Goal: Communication & Community: Ask a question

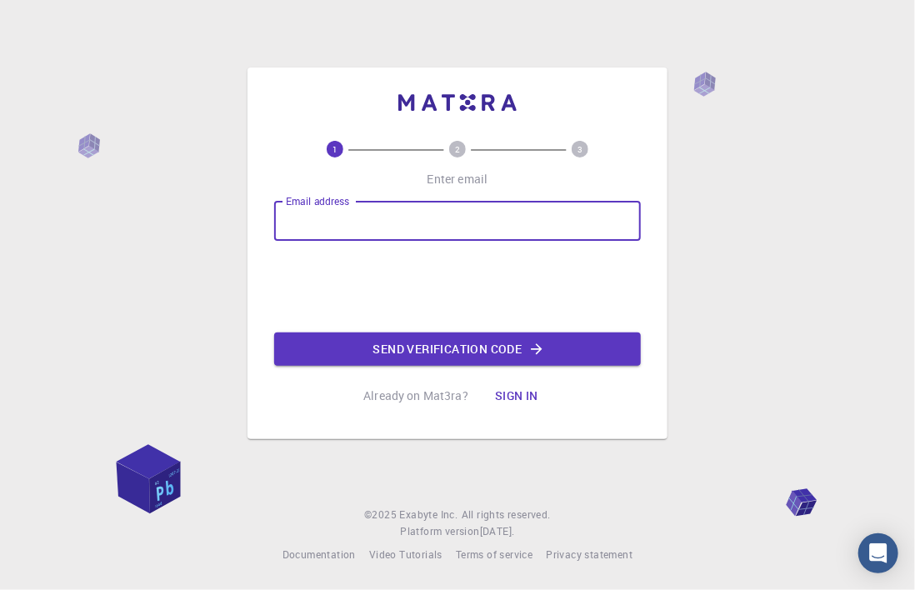
click at [333, 219] on input "Email address" at bounding box center [457, 221] width 367 height 40
type input "[PERSON_NAME][EMAIL_ADDRESS][PERSON_NAME][DOMAIN_NAME]"
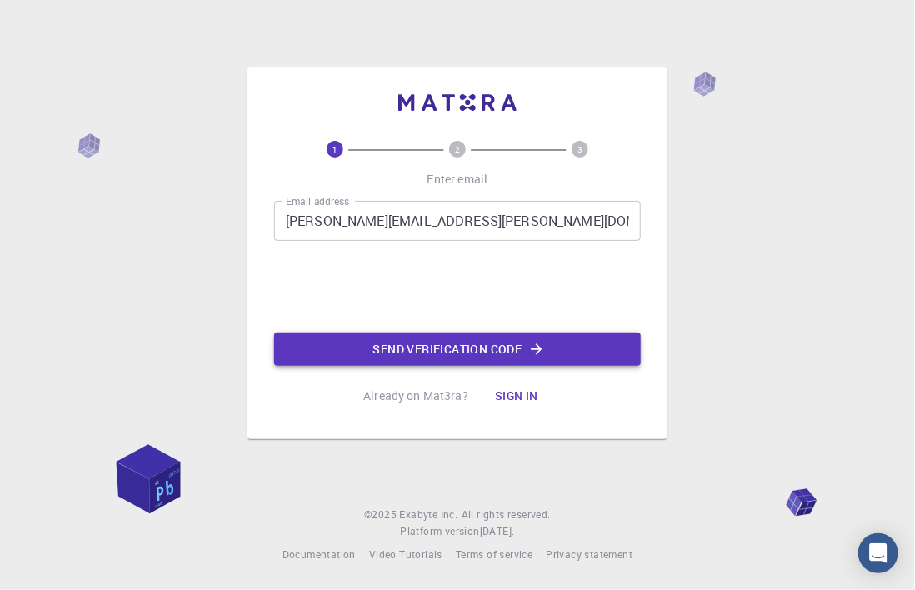
click at [423, 350] on button "Send verification code" at bounding box center [457, 349] width 367 height 33
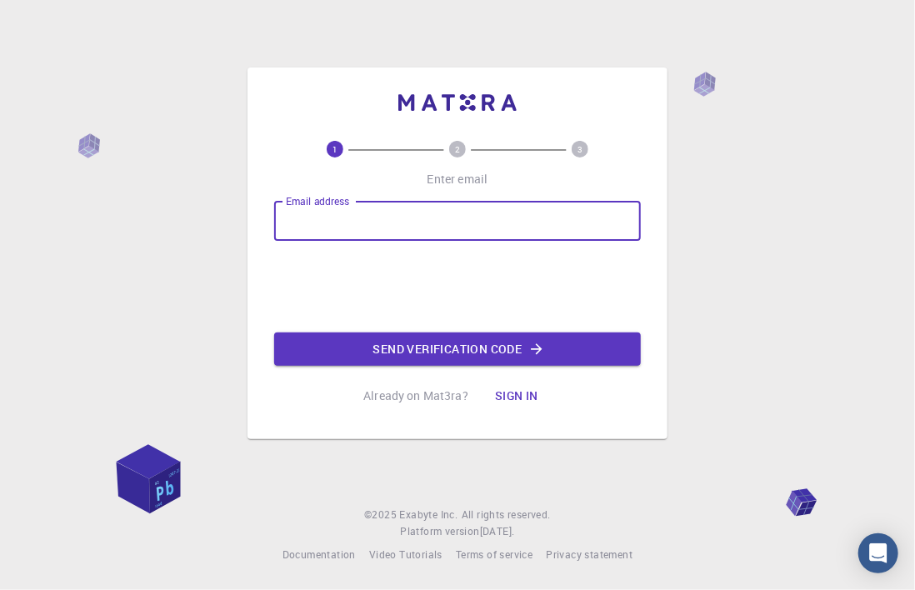
click at [320, 224] on input "Email address" at bounding box center [457, 221] width 367 height 40
type input "[PERSON_NAME][EMAIL_ADDRESS][PERSON_NAME][DOMAIN_NAME]"
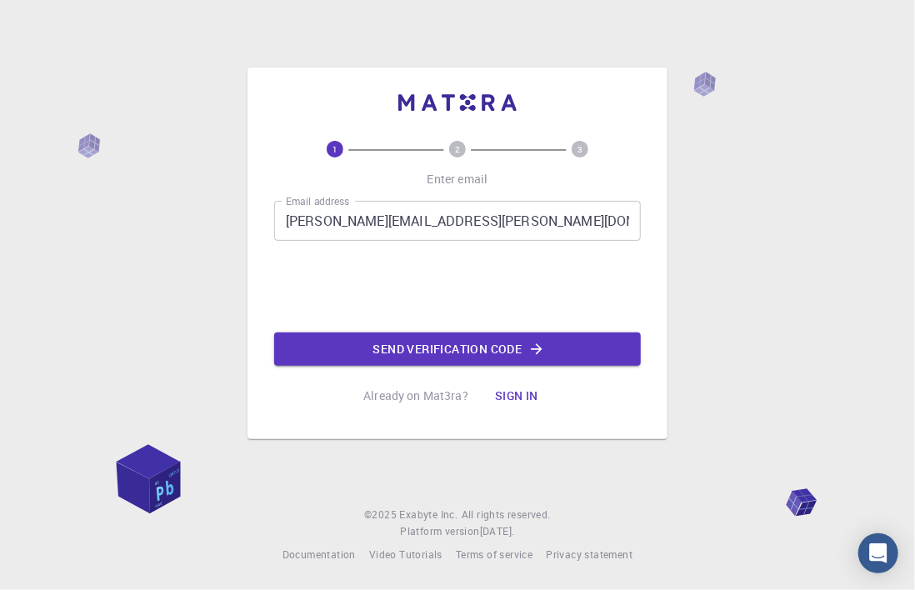
click at [517, 396] on button "Sign in" at bounding box center [517, 395] width 70 height 33
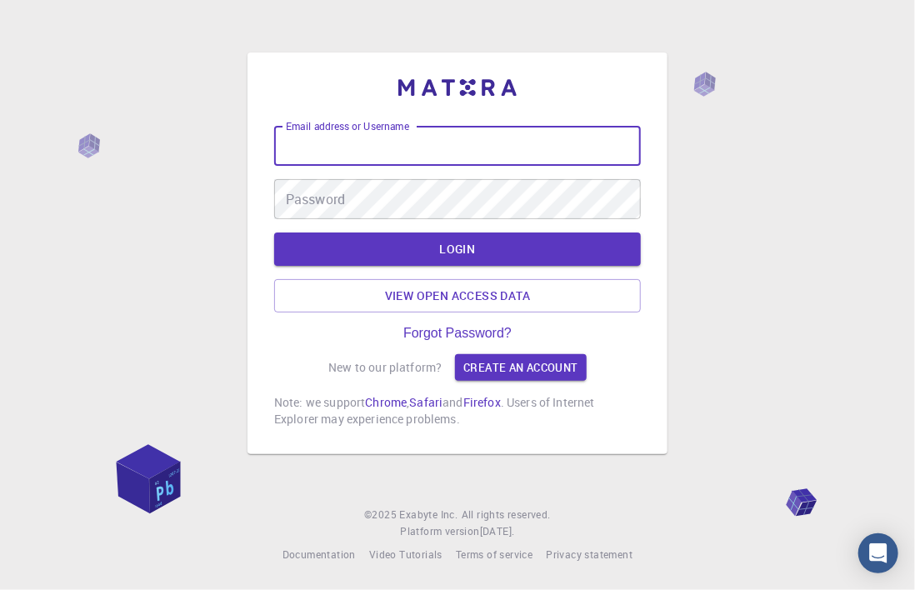
click at [315, 153] on input "Email address or Username" at bounding box center [457, 146] width 367 height 40
type input "[PERSON_NAME][EMAIL_ADDRESS][PERSON_NAME][DOMAIN_NAME]"
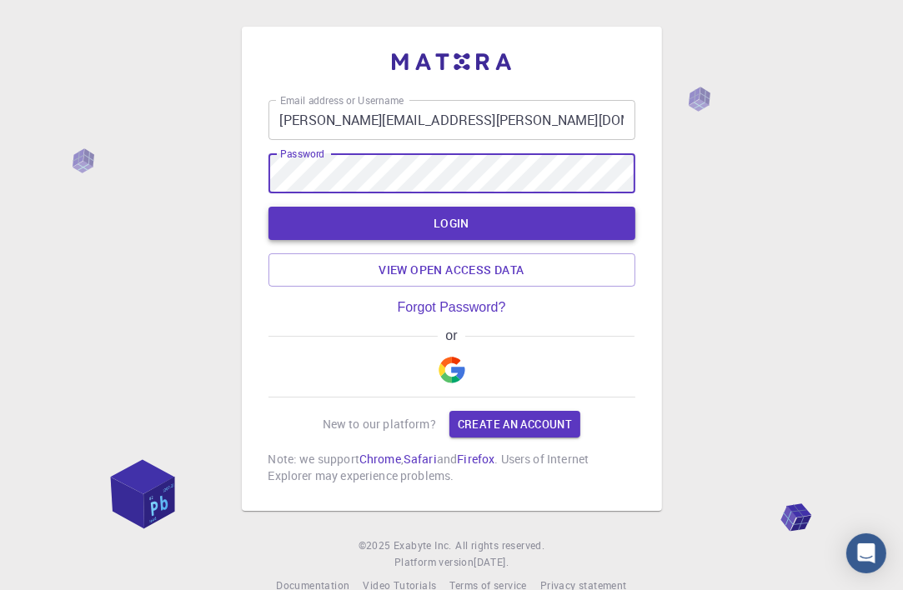
click at [446, 224] on button "LOGIN" at bounding box center [451, 223] width 367 height 33
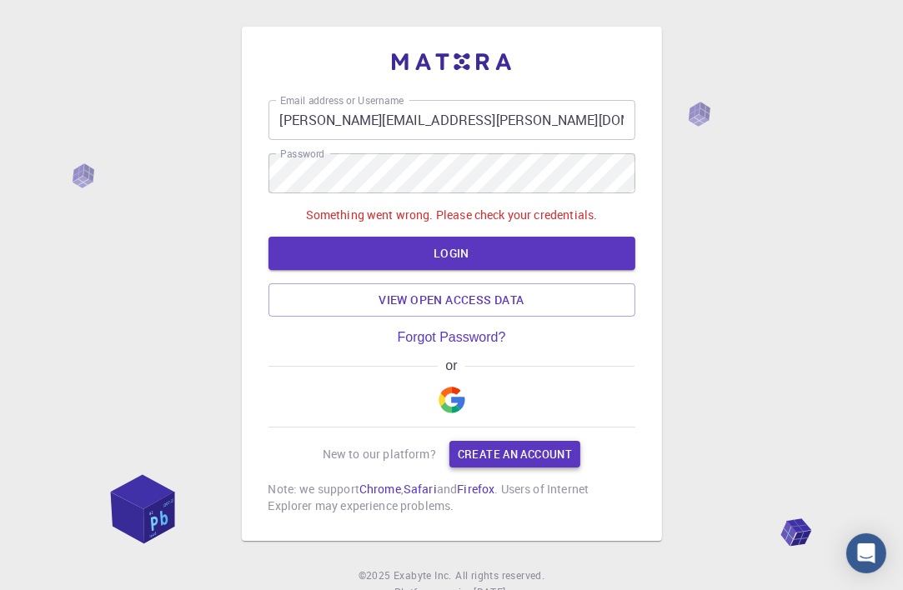
click at [499, 457] on link "Create an account" at bounding box center [514, 454] width 131 height 27
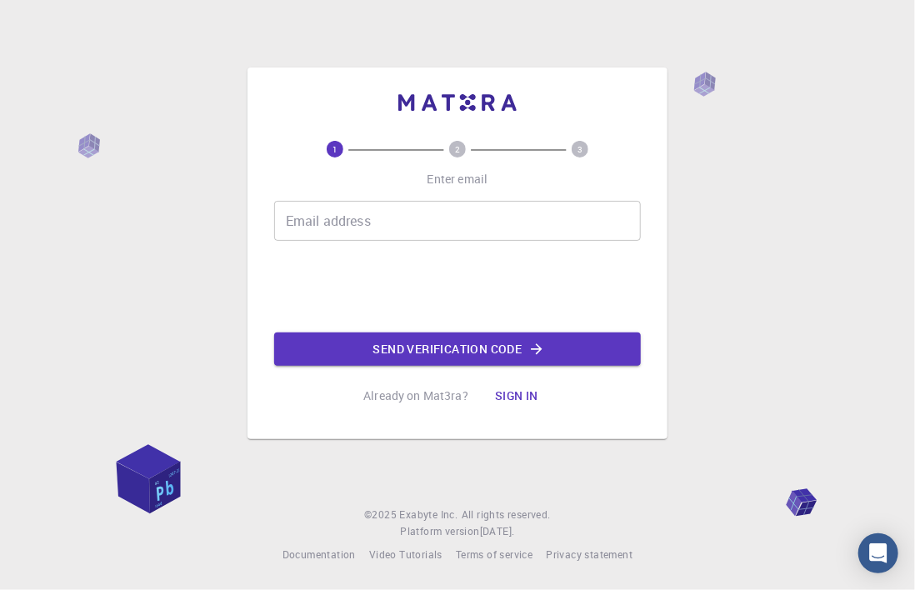
click at [327, 220] on input "Email address" at bounding box center [457, 221] width 367 height 40
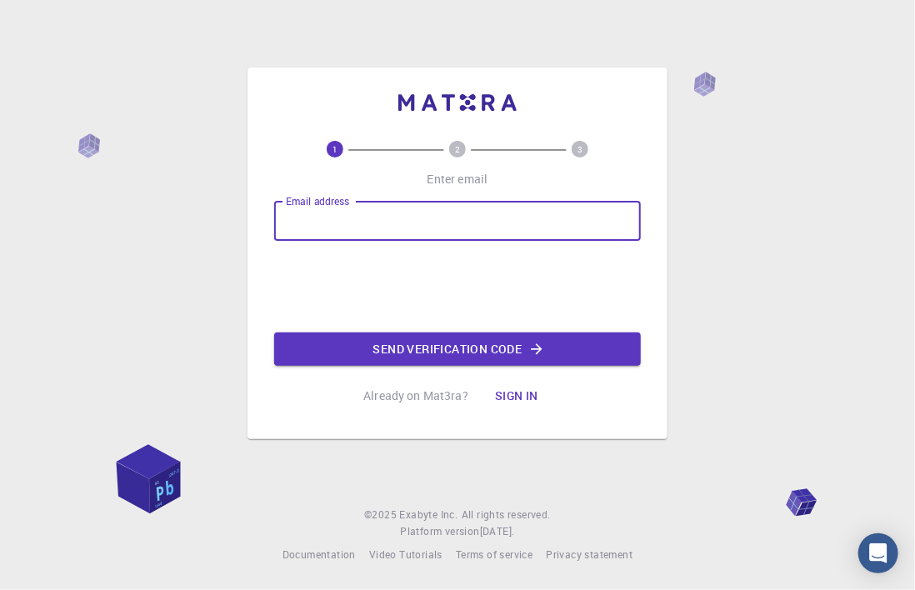
type input "[PERSON_NAME][EMAIL_ADDRESS][PERSON_NAME][DOMAIN_NAME]"
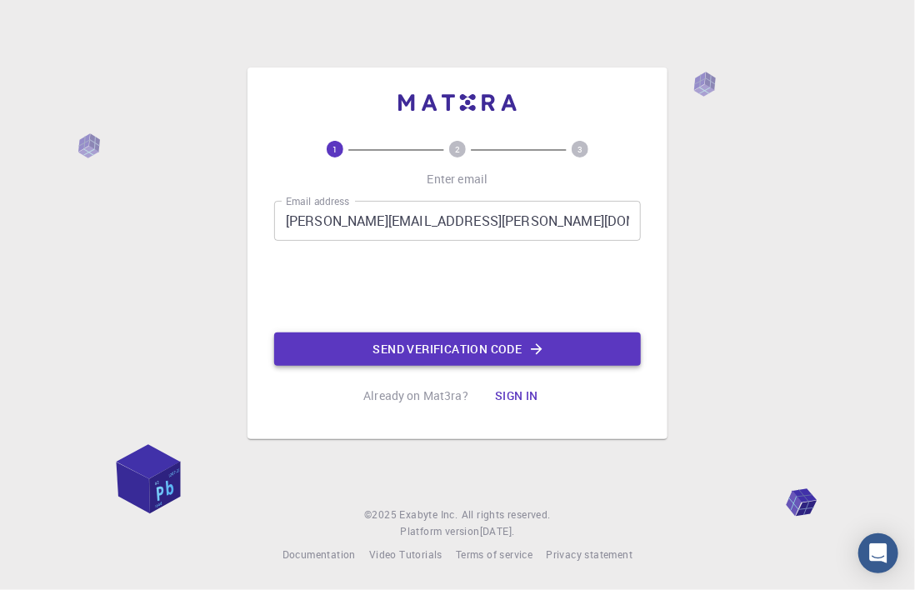
click at [438, 350] on button "Send verification code" at bounding box center [457, 349] width 367 height 33
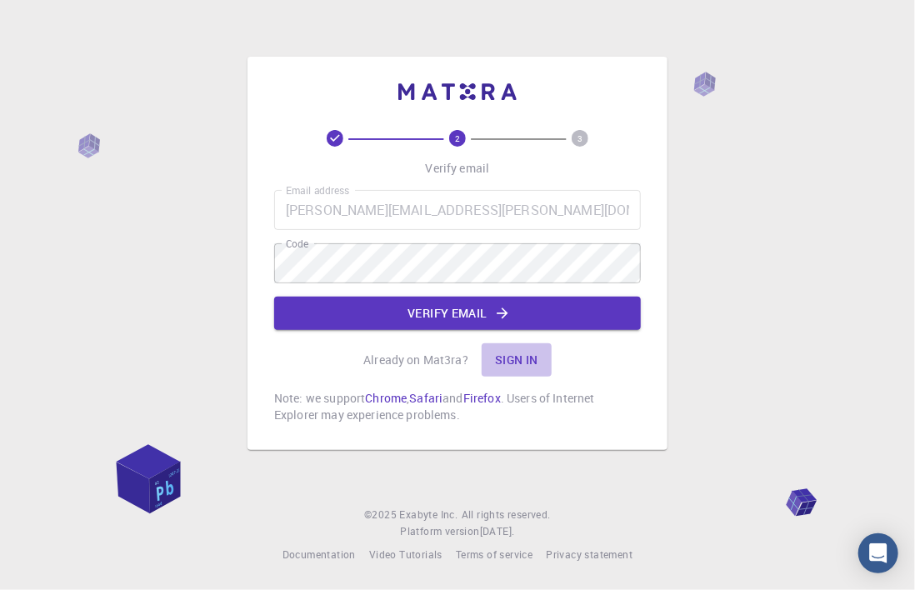
click at [517, 359] on button "Sign in" at bounding box center [517, 359] width 70 height 33
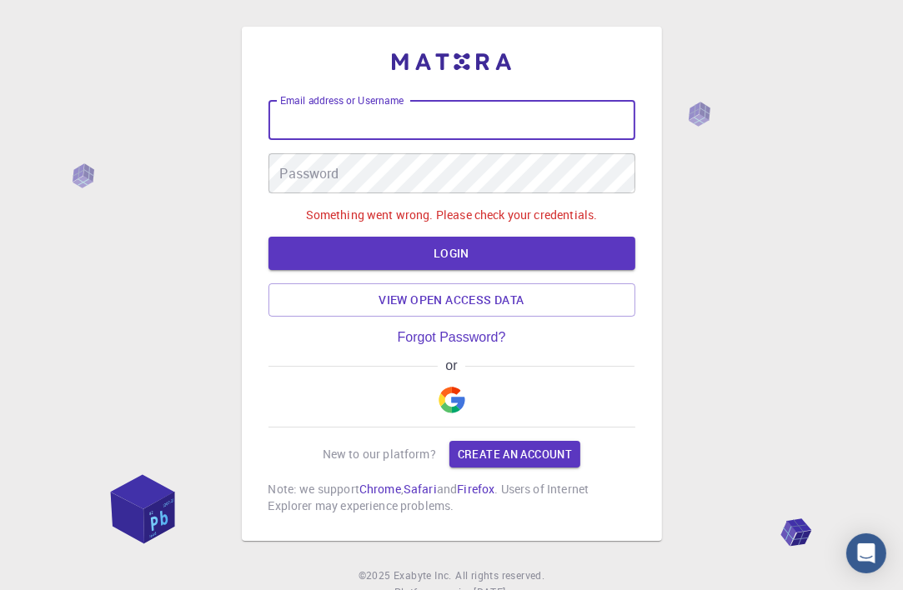
click at [311, 130] on input "Email address or Username" at bounding box center [451, 120] width 367 height 40
type input "[PERSON_NAME][EMAIL_ADDRESS][PERSON_NAME][DOMAIN_NAME]"
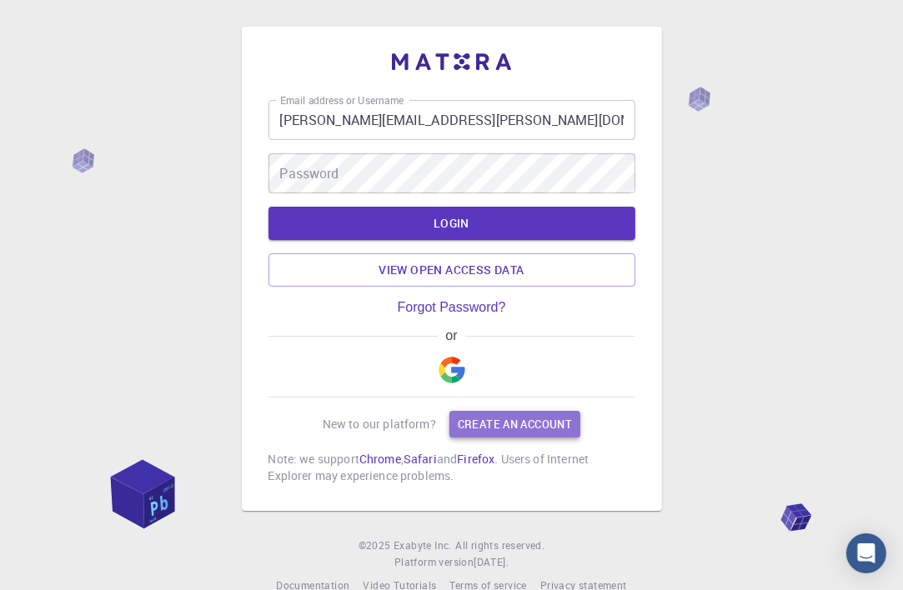
click at [497, 424] on link "Create an account" at bounding box center [514, 424] width 131 height 27
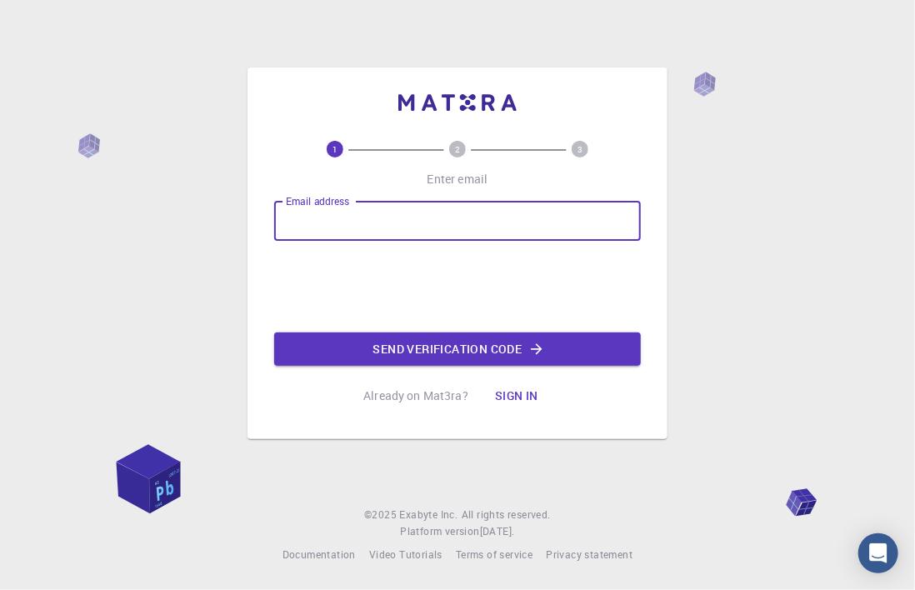
click at [305, 222] on input "Email address" at bounding box center [457, 221] width 367 height 40
type input "[PERSON_NAME][EMAIL_ADDRESS][PERSON_NAME][DOMAIN_NAME]"
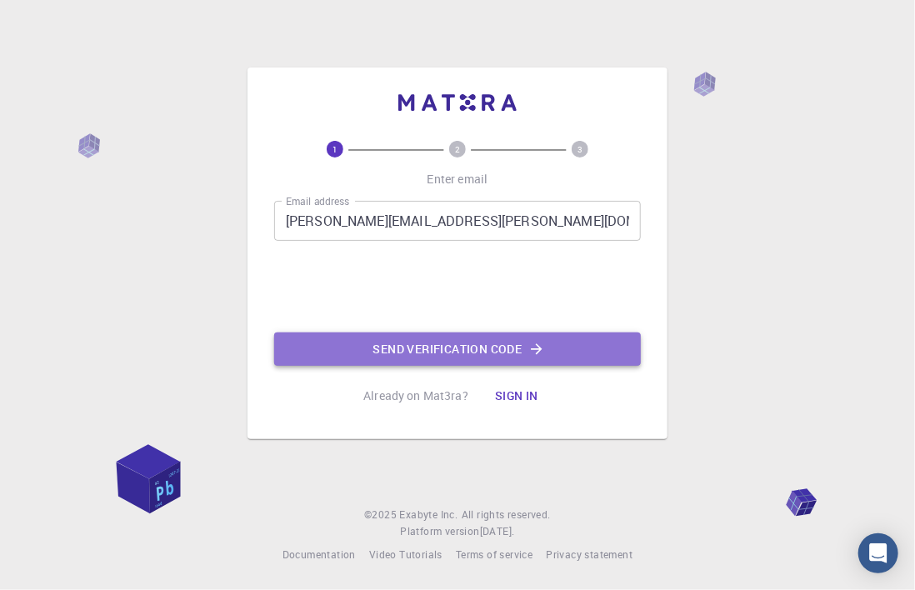
click at [447, 344] on button "Send verification code" at bounding box center [457, 349] width 367 height 33
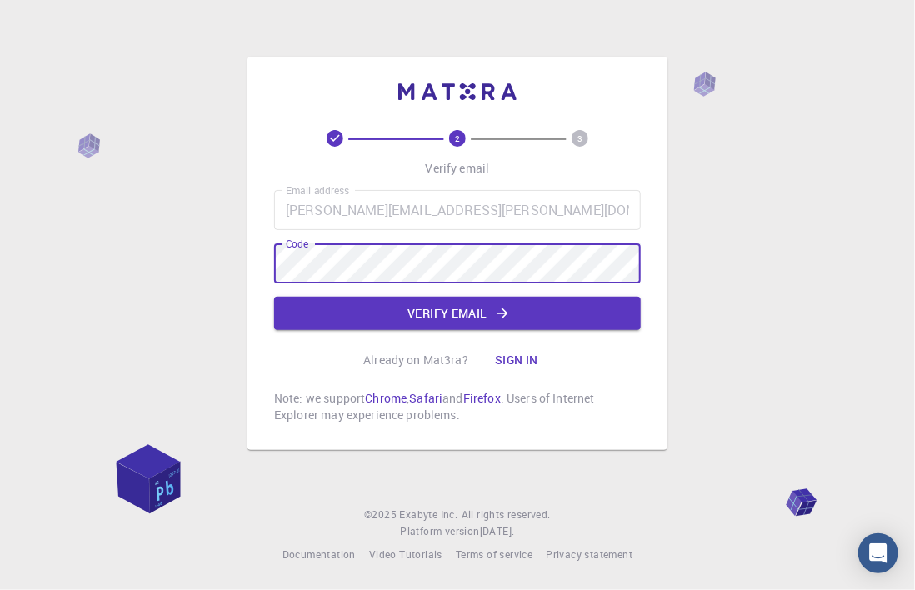
click at [470, 308] on button "Verify email" at bounding box center [457, 313] width 367 height 33
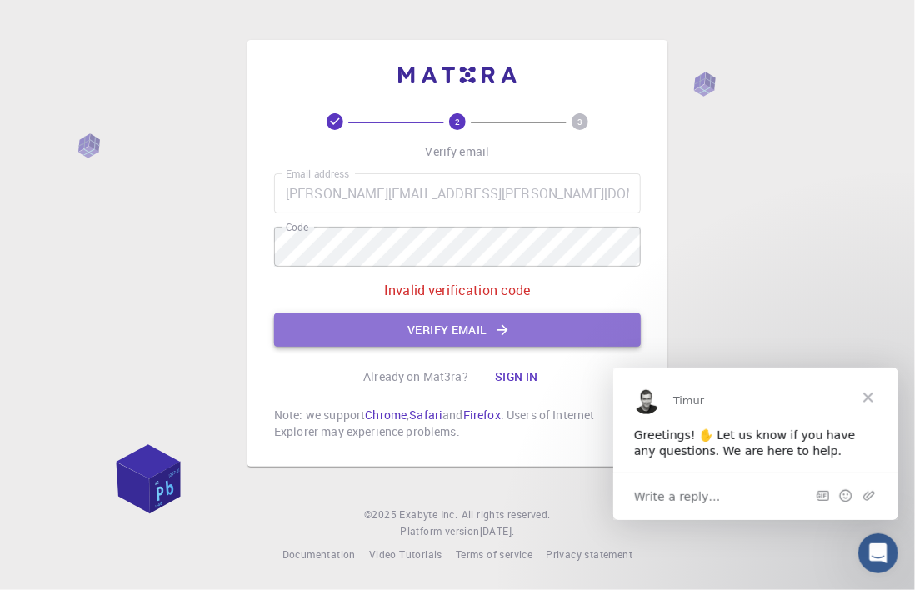
click at [437, 328] on button "Verify email" at bounding box center [457, 329] width 367 height 33
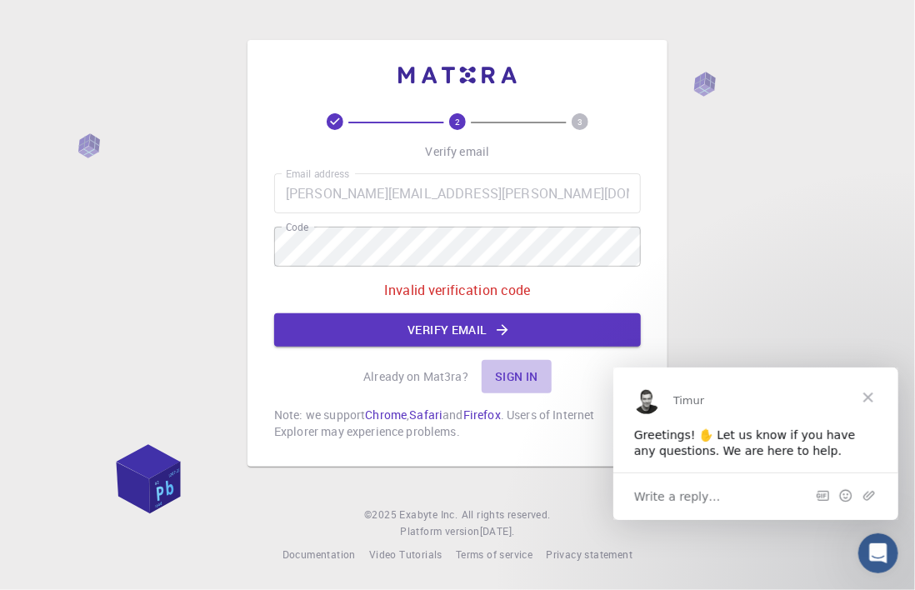
click at [514, 377] on button "Sign in" at bounding box center [517, 376] width 70 height 33
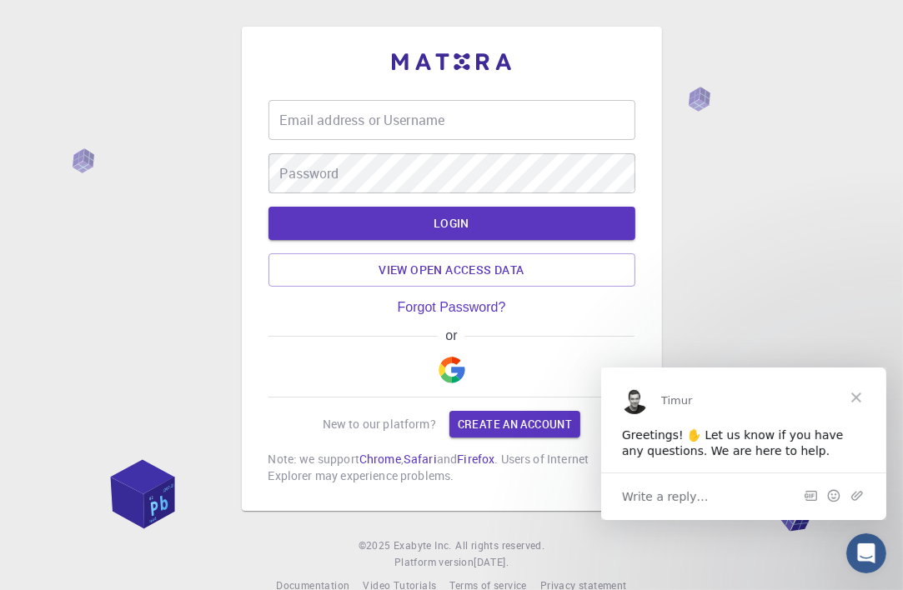
click at [344, 127] on input "Email address or Username" at bounding box center [451, 120] width 367 height 40
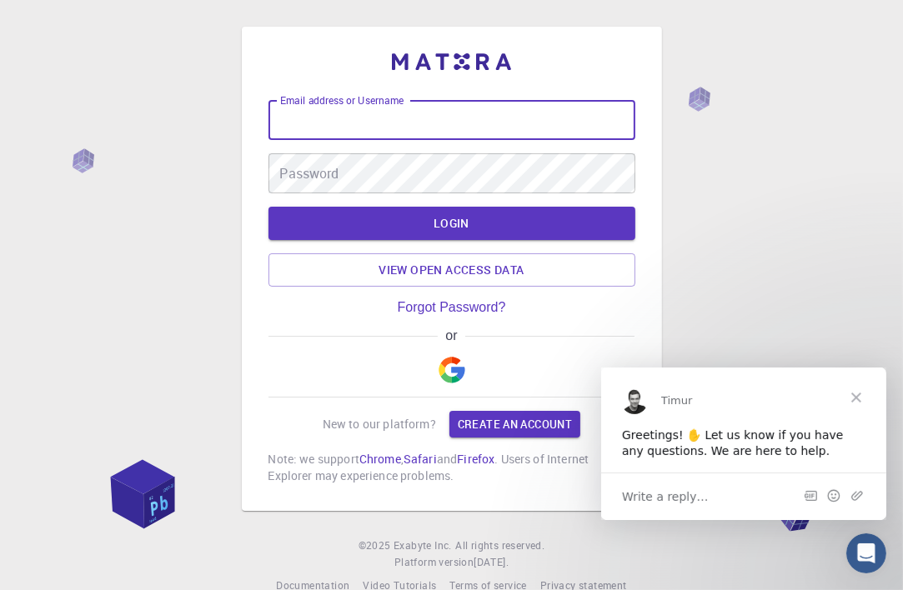
type input "[PERSON_NAME][EMAIL_ADDRESS][PERSON_NAME][DOMAIN_NAME]"
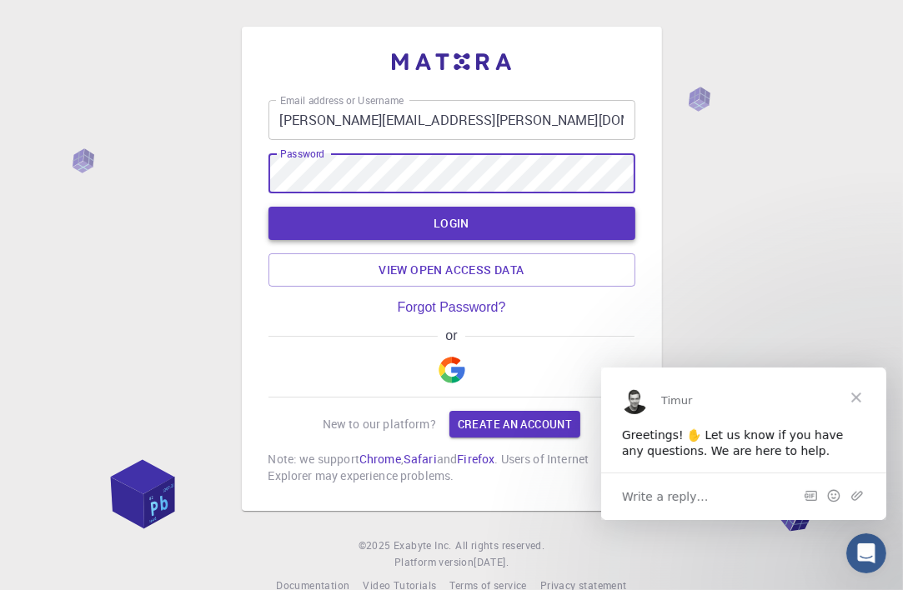
click at [461, 220] on button "LOGIN" at bounding box center [451, 223] width 367 height 33
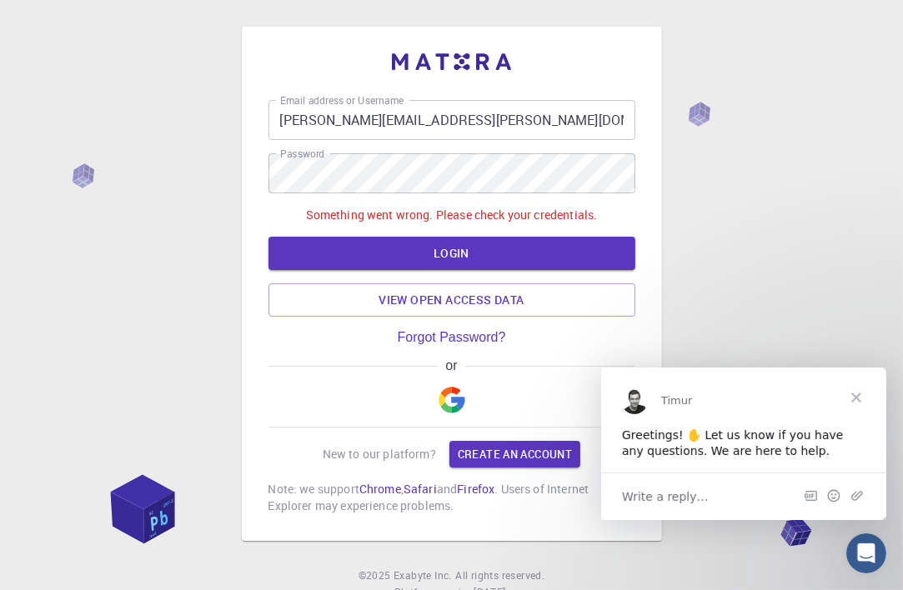
click at [671, 501] on span "Write a reply…" at bounding box center [664, 496] width 87 height 22
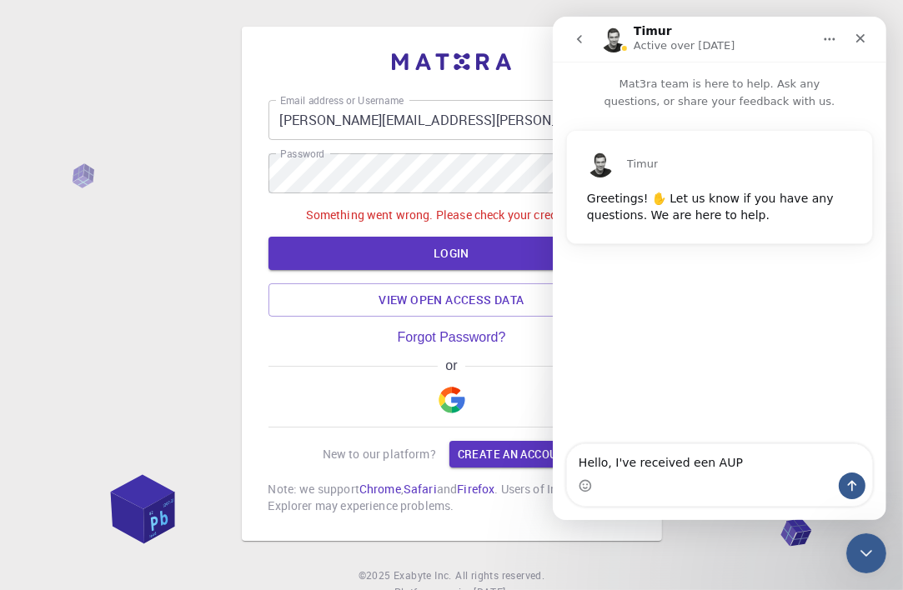
click at [696, 463] on textarea "Hello, I've received een AUP" at bounding box center [718, 458] width 305 height 28
click at [731, 467] on textarea "Hello, I've received an AUP" at bounding box center [718, 458] width 305 height 28
type textarea "Hello, I've received an AUP-project but I cannot run it."
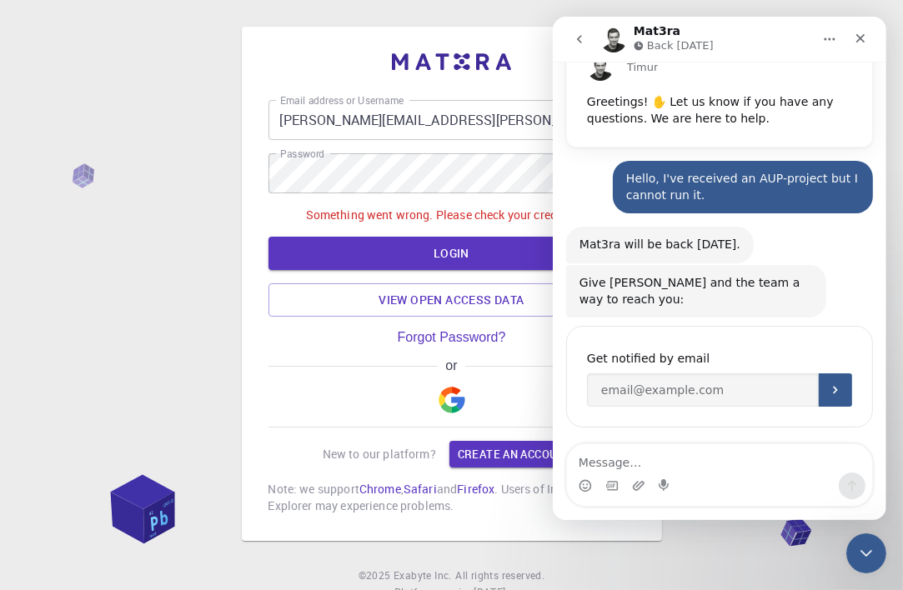
scroll to position [134, 0]
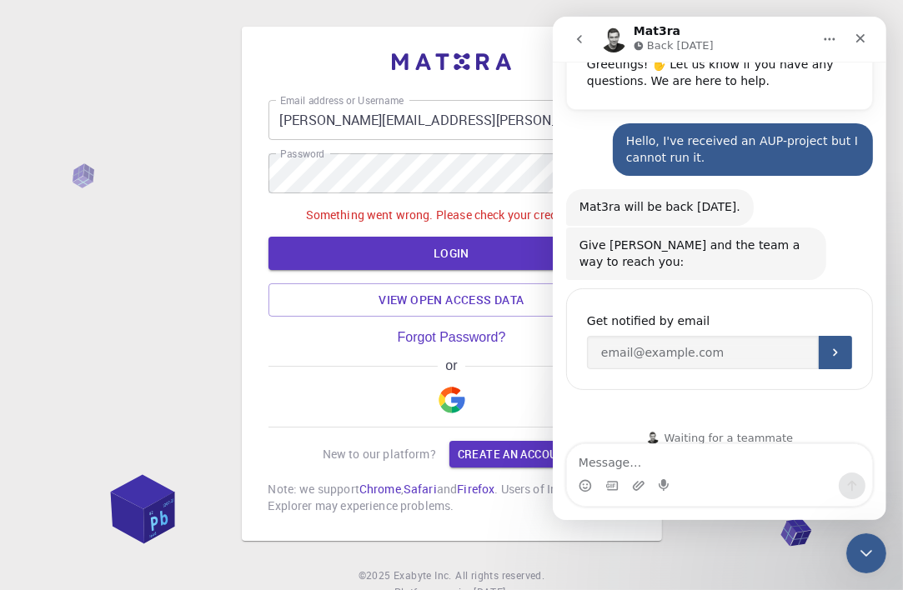
drag, startPoint x: 604, startPoint y: 340, endPoint x: 624, endPoint y: 376, distance: 41.1
click at [624, 376] on div "You'll be notified here and by SMS Get notified by email" at bounding box center [718, 349] width 307 height 135
click at [615, 340] on input "Enter your email" at bounding box center [702, 352] width 232 height 33
type input "[PERSON_NAME][EMAIL_ADDRESS][PERSON_NAME][DOMAIN_NAME]"
click at [828, 346] on icon "Submit" at bounding box center [834, 352] width 13 height 13
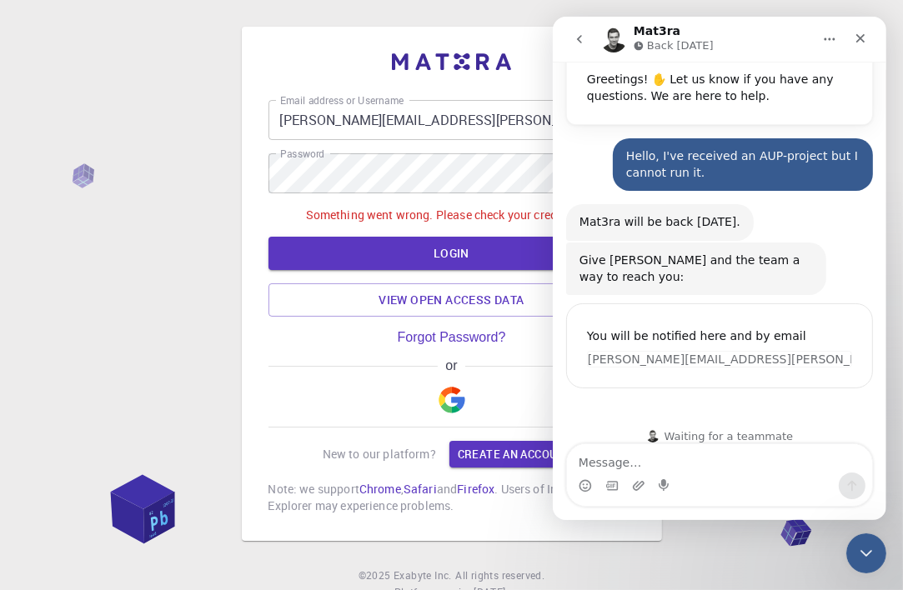
scroll to position [118, 0]
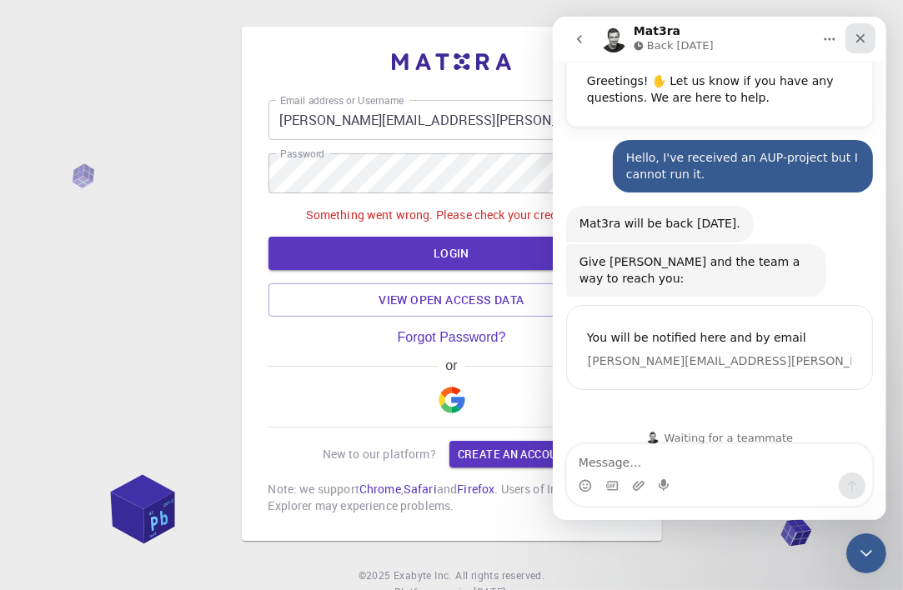
click at [864, 39] on icon "Close" at bounding box center [859, 38] width 13 height 13
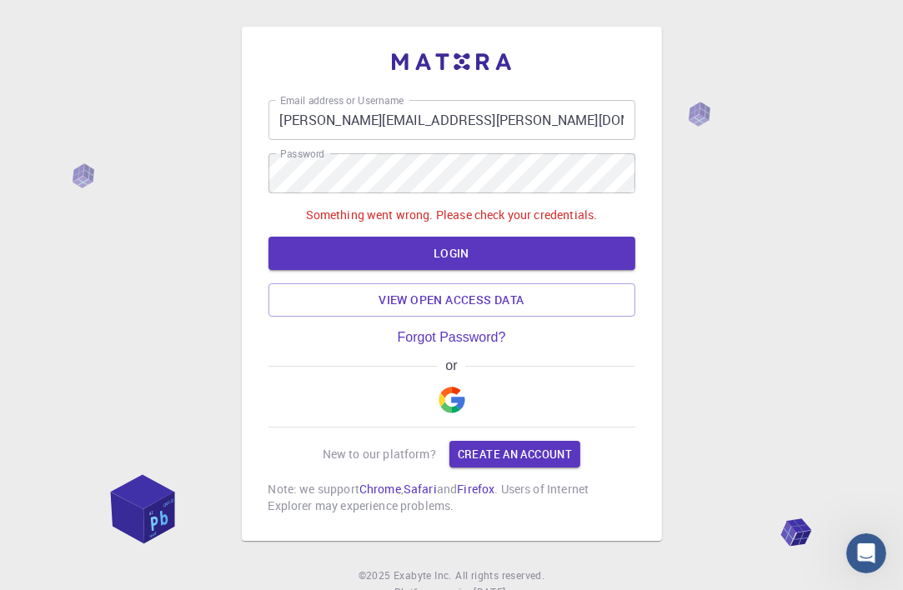
scroll to position [117, 0]
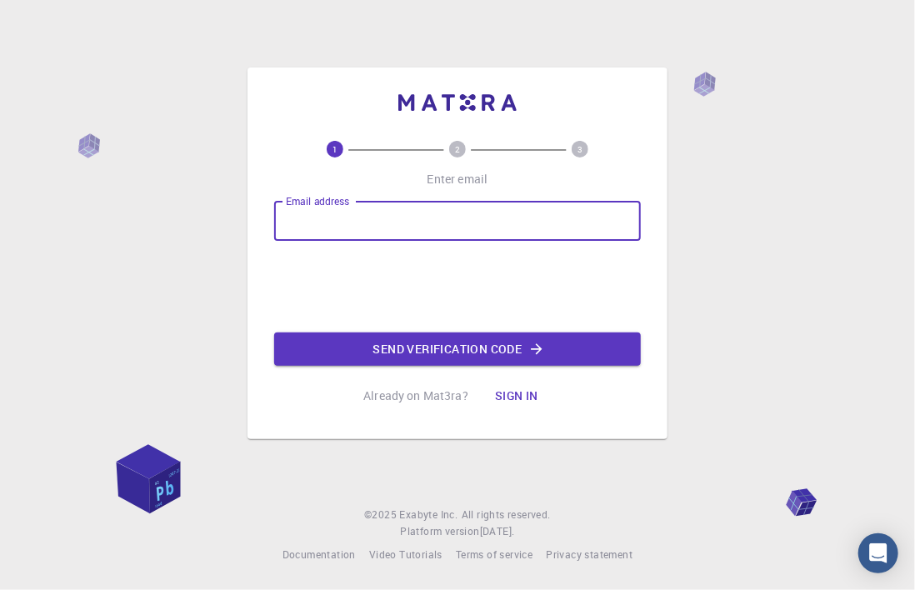
drag, startPoint x: 317, startPoint y: 228, endPoint x: 733, endPoint y: 301, distance: 422.4
click at [744, 303] on div "1 2 3 Enter email Email address Email address Send verification code Already on…" at bounding box center [457, 295] width 915 height 590
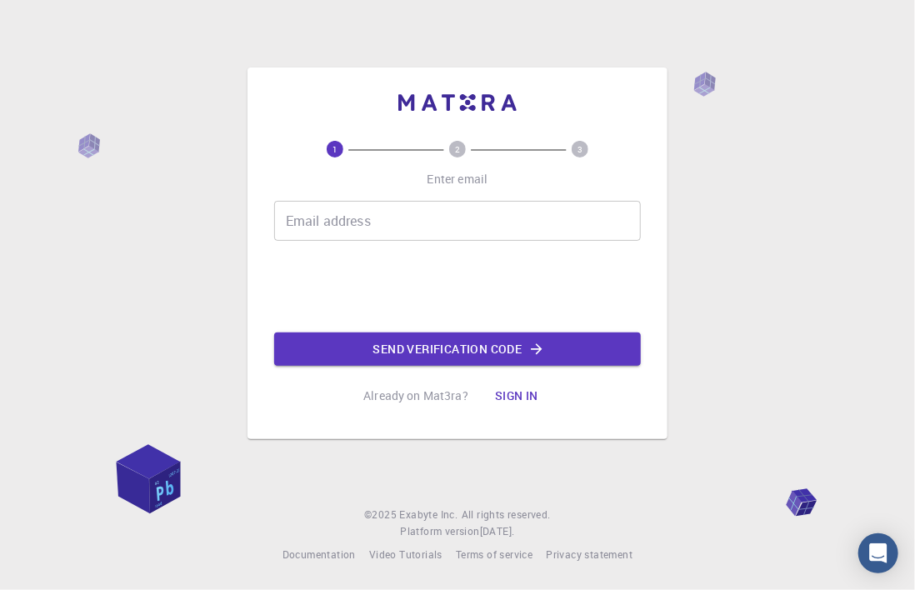
click at [304, 211] on div "Email address Email address" at bounding box center [457, 221] width 367 height 40
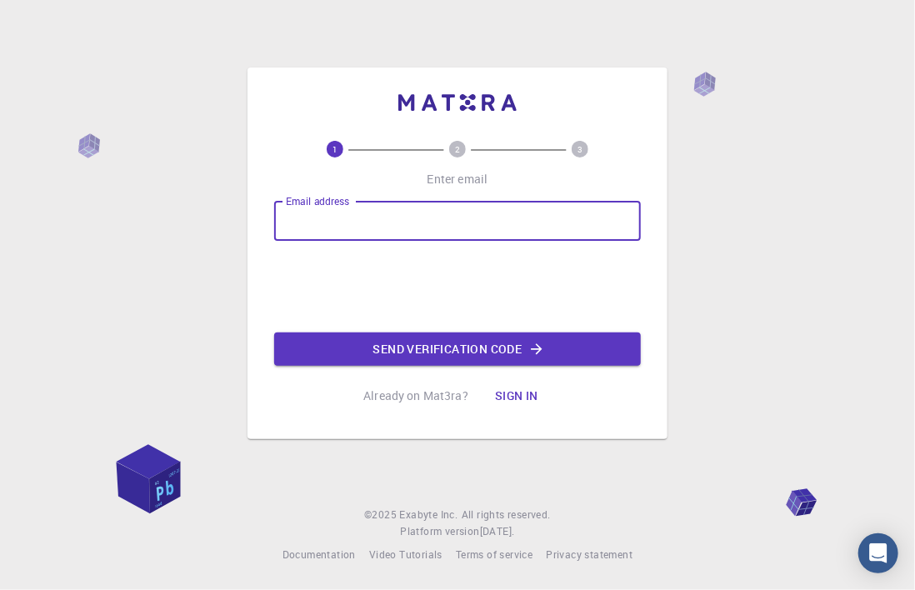
type input "[PERSON_NAME][EMAIL_ADDRESS][PERSON_NAME][DOMAIN_NAME]"
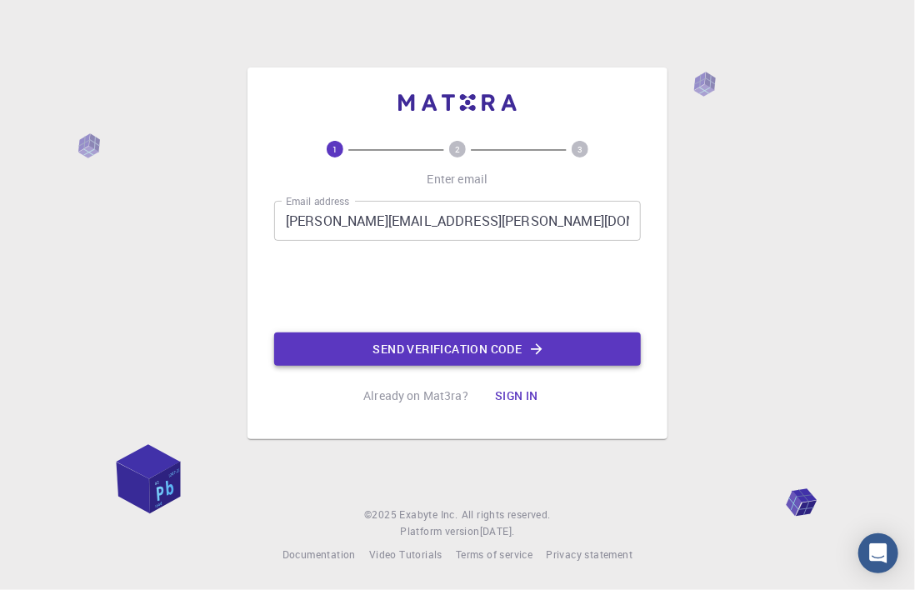
click at [457, 352] on button "Send verification code" at bounding box center [457, 349] width 367 height 33
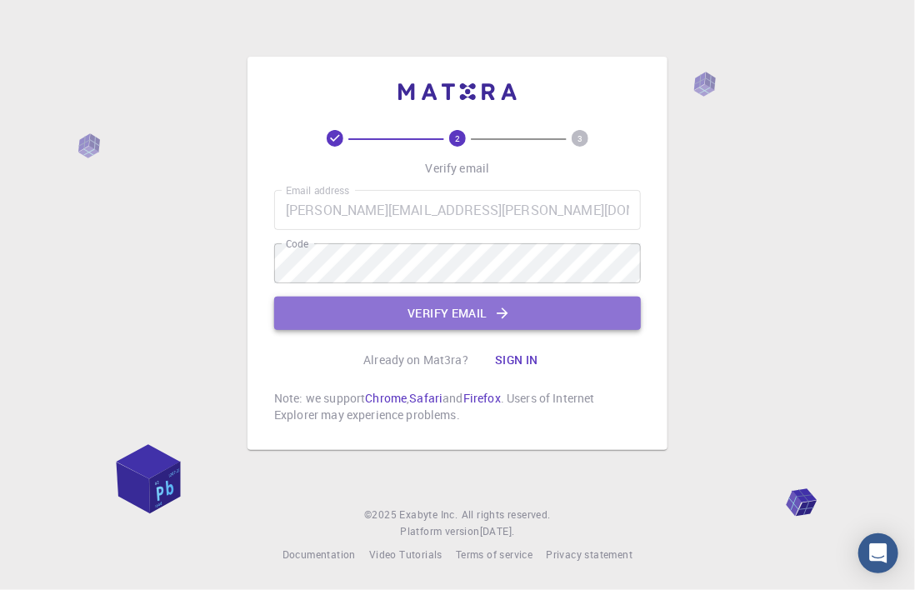
click at [430, 313] on button "Verify email" at bounding box center [457, 313] width 367 height 33
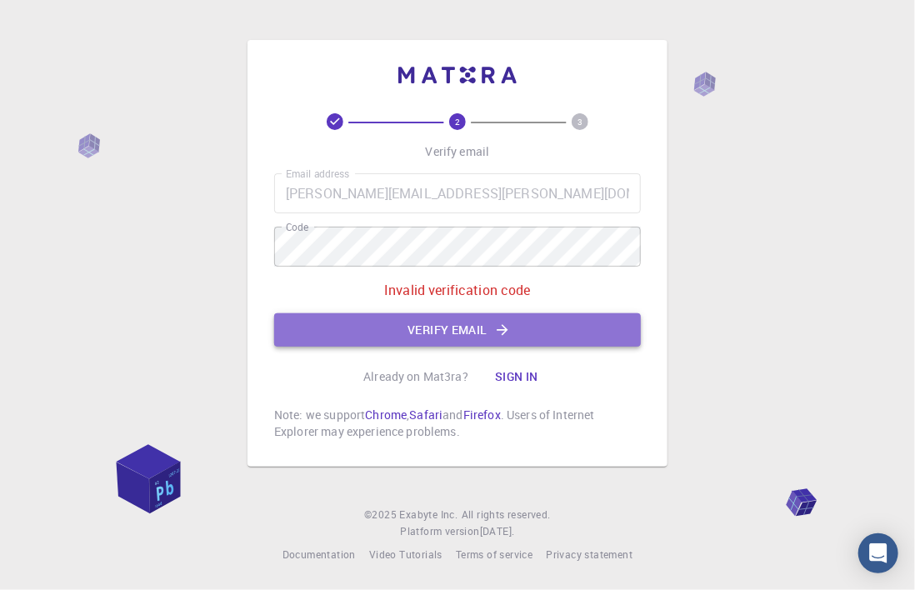
click at [423, 330] on button "Verify email" at bounding box center [457, 329] width 367 height 33
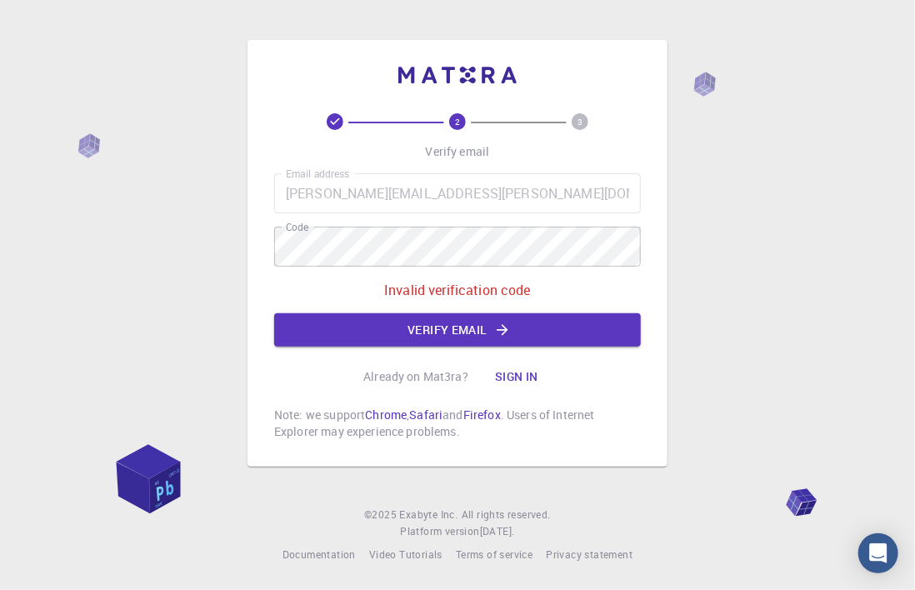
click at [514, 374] on button "Sign in" at bounding box center [517, 376] width 70 height 33
